Goal: Task Accomplishment & Management: Manage account settings

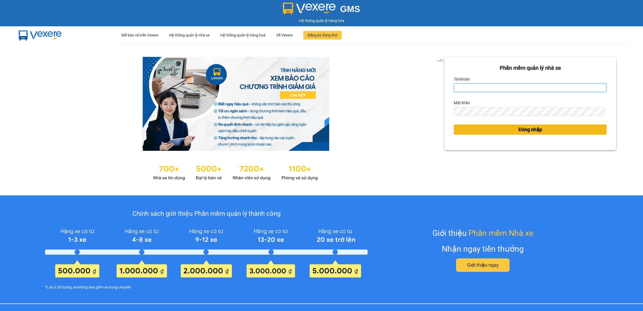
type input "ptvhthien.tqdtl"
click at [523, 125] on button "Đăng nhập" at bounding box center [530, 129] width 153 height 10
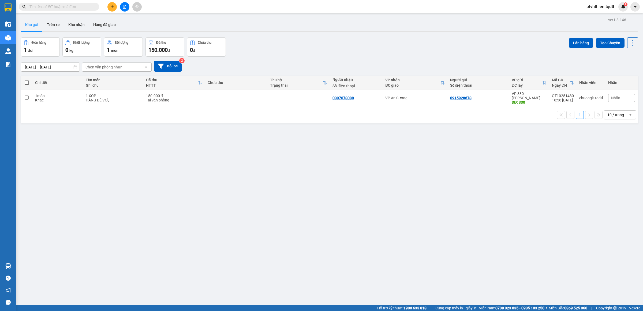
drag, startPoint x: 80, startPoint y: 8, endPoint x: 79, endPoint y: 4, distance: 4.2
click at [80, 8] on input "text" at bounding box center [60, 7] width 63 height 6
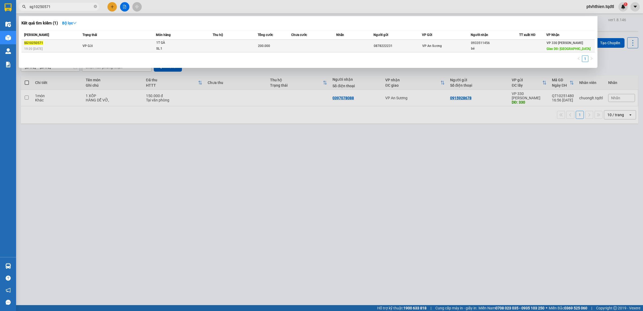
type input "sg10250571"
click at [200, 47] on span "1T GÀ SL: 1" at bounding box center [184, 46] width 56 height 12
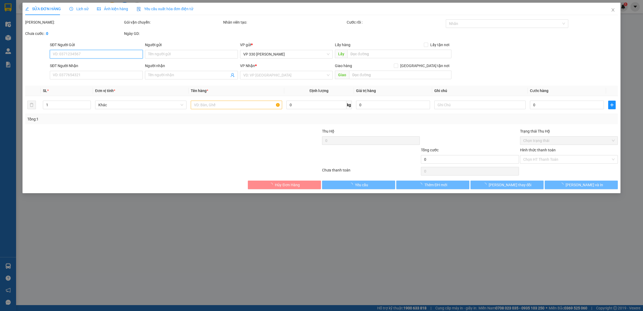
type input "0878222231"
type input "0933511456"
type input "bé"
type input "ĐÔNG HÀ"
type input "200.000"
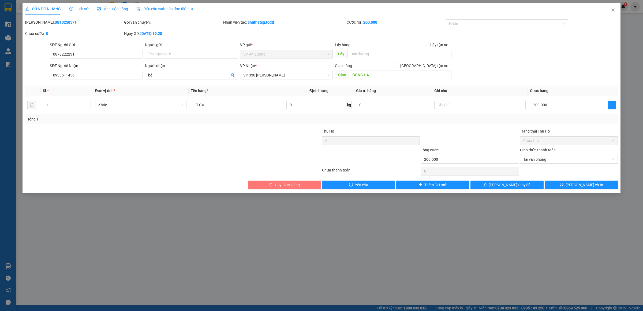
click at [302, 184] on button "Hủy Đơn Hàng" at bounding box center [284, 184] width 73 height 9
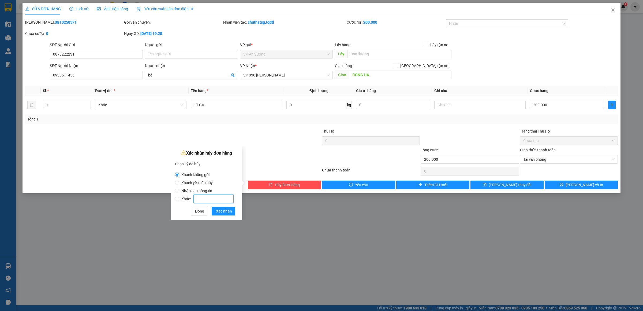
click at [213, 198] on input "Khác:" at bounding box center [213, 198] width 40 height 9
radio input "false"
radio input "true"
type input "lên nhầm đơn"
click at [226, 213] on span "Xác nhận" at bounding box center [224, 211] width 16 height 6
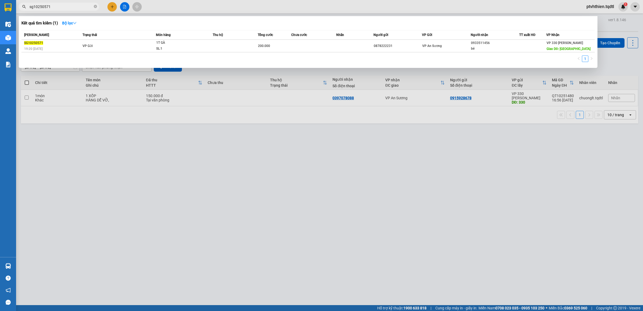
click at [79, 10] on span "sg10250571" at bounding box center [59, 7] width 80 height 8
click at [72, 9] on input "sg10250571" at bounding box center [60, 7] width 63 height 6
